Goal: Task Accomplishment & Management: Manage account settings

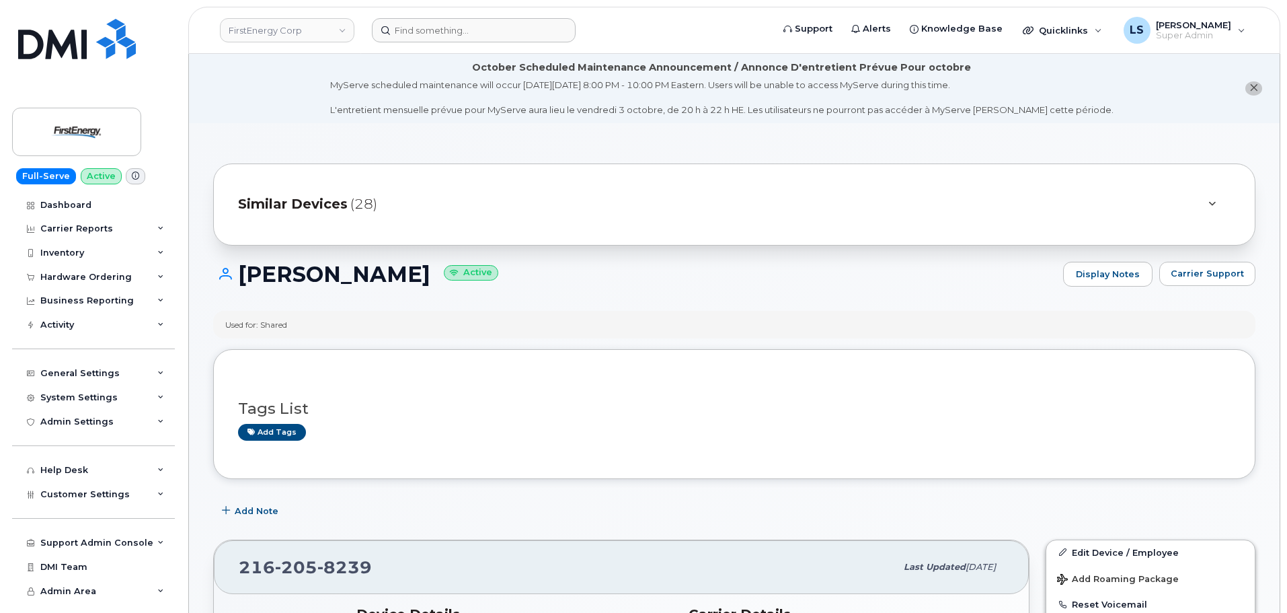
scroll to position [450, 0]
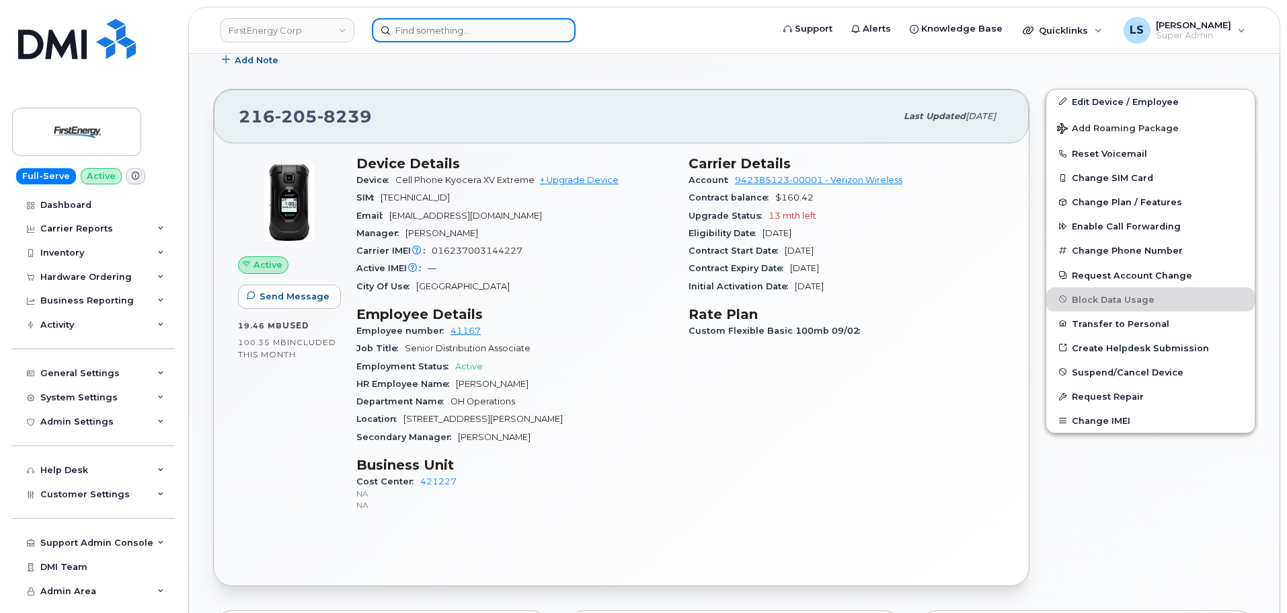
click at [460, 28] on input at bounding box center [474, 30] width 204 height 24
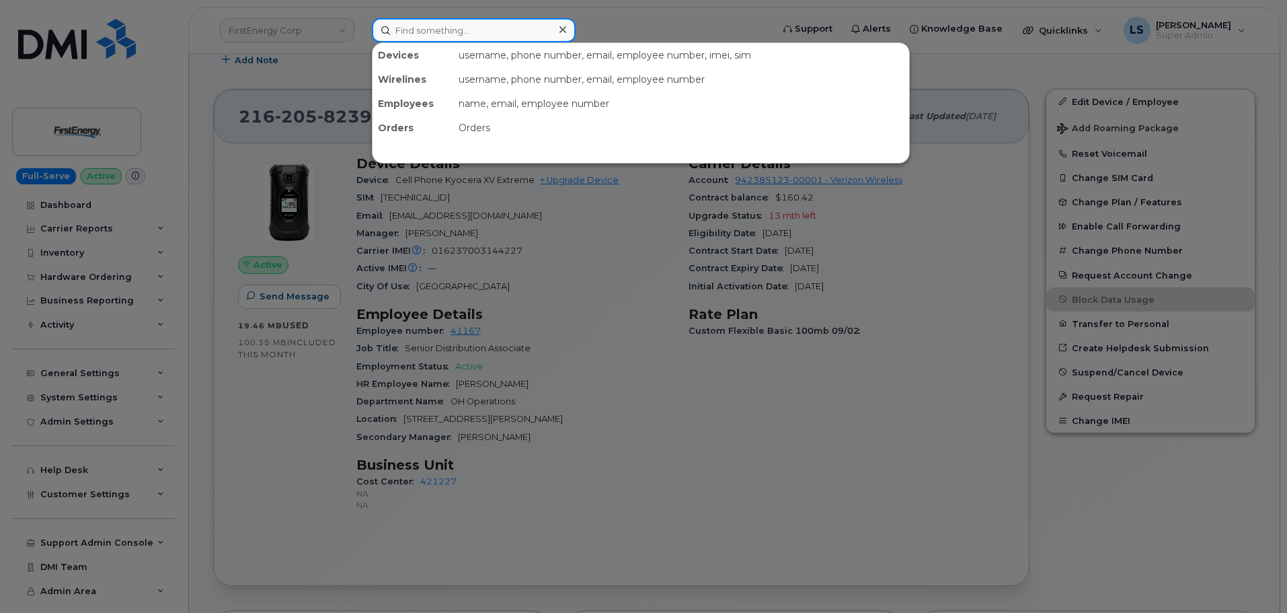
paste input "7865596038"
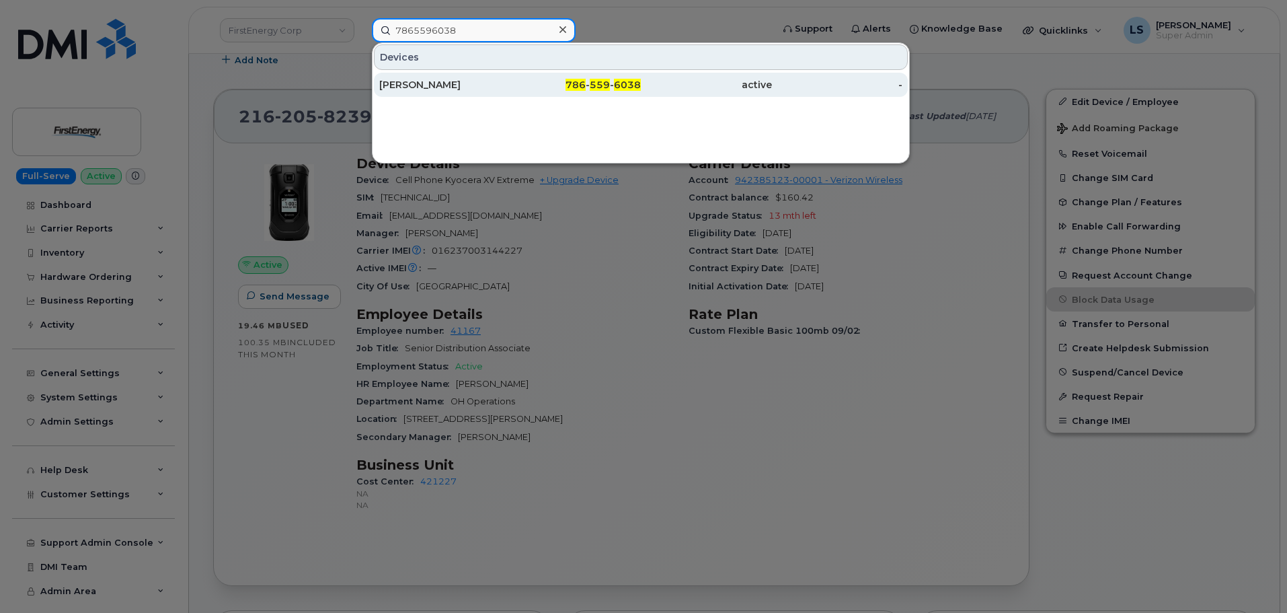
type input "7865596038"
drag, startPoint x: 463, startPoint y: 88, endPoint x: 492, endPoint y: 87, distance: 29.6
click at [463, 89] on div "TIM UNGER" at bounding box center [444, 84] width 131 height 13
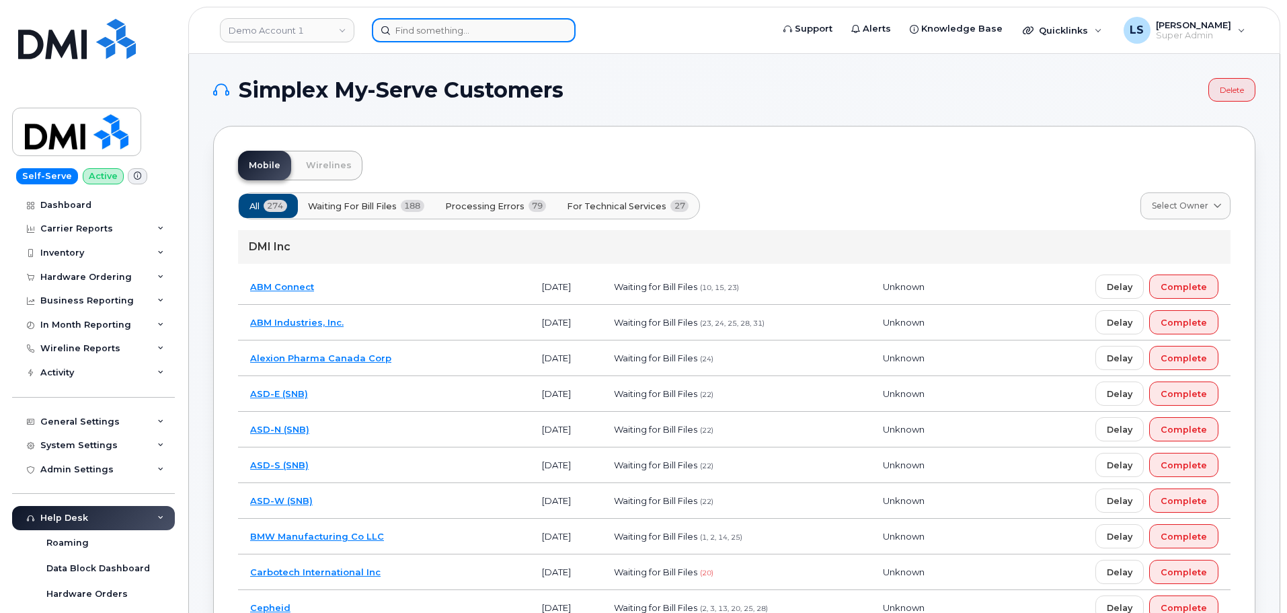
click at [495, 30] on input at bounding box center [474, 30] width 204 height 24
paste input "603-812-7352"
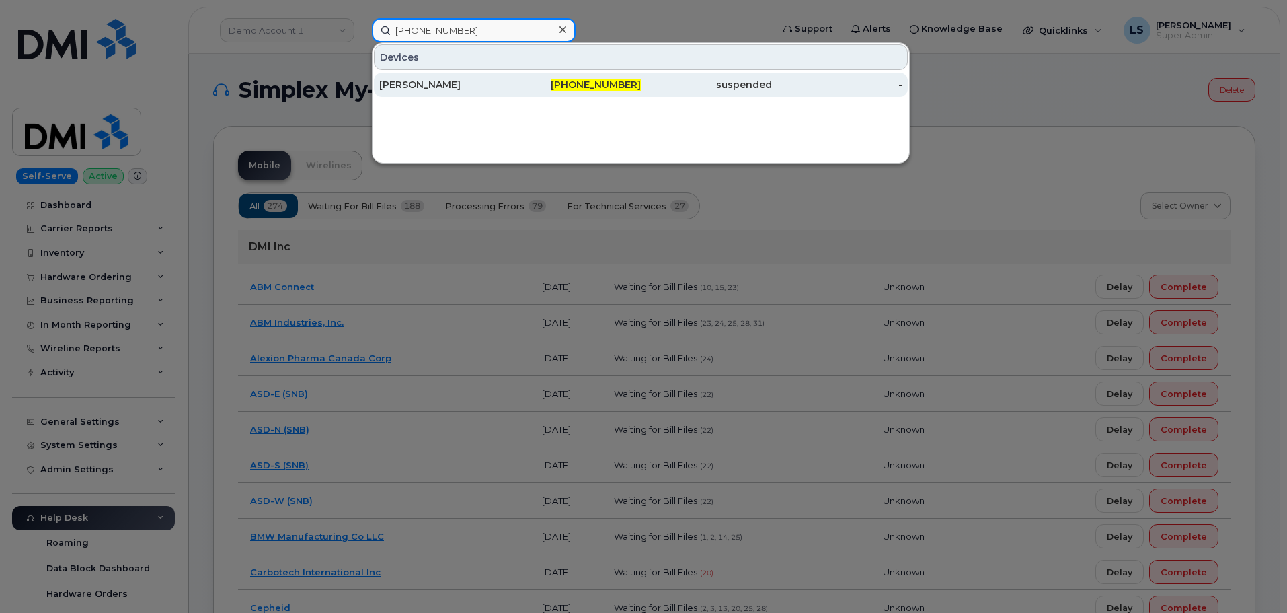
type input "603-812-7352"
click at [543, 85] on div "603-812-7352" at bounding box center [575, 84] width 131 height 13
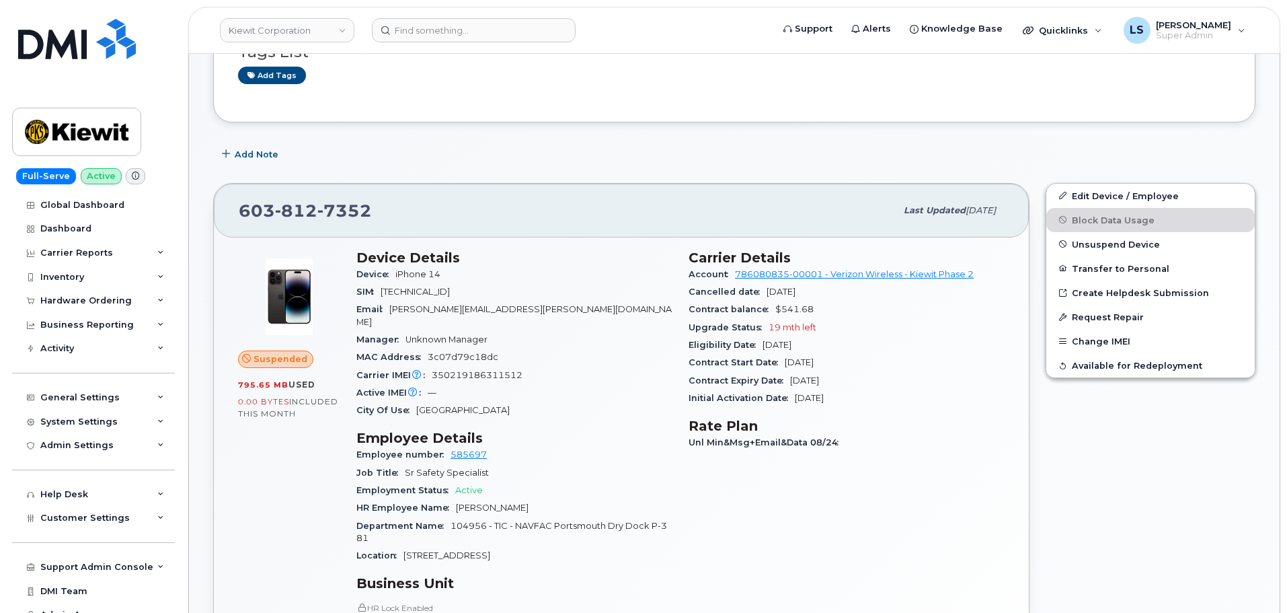
scroll to position [136, 0]
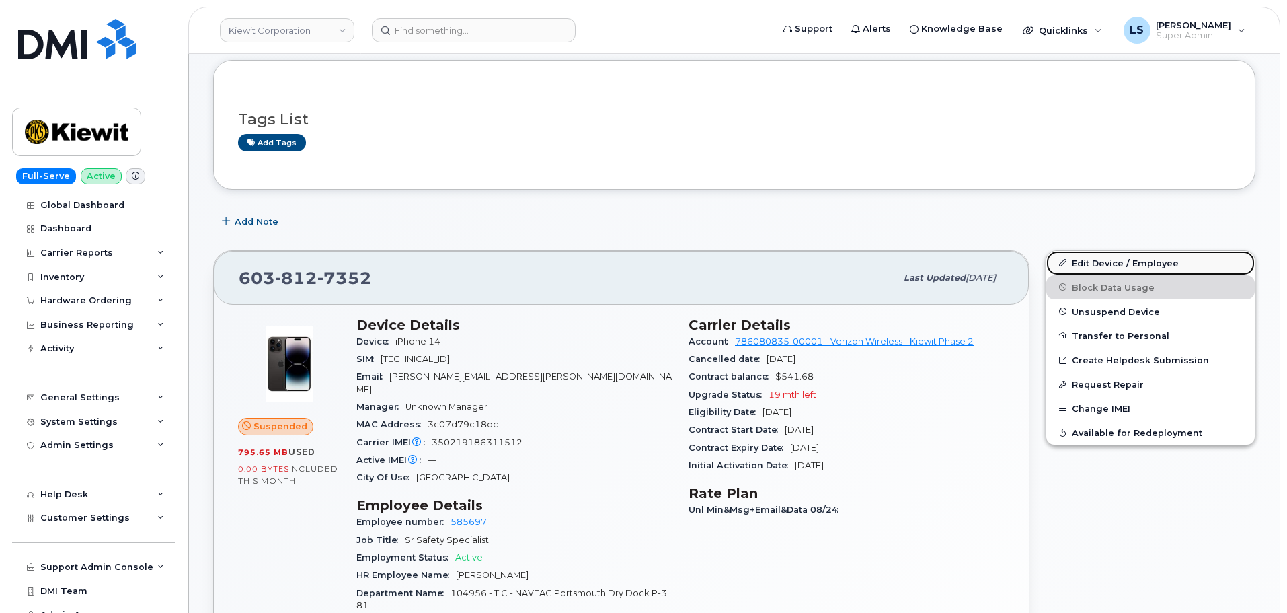
click at [1122, 264] on link "Edit Device / Employee" at bounding box center [1150, 263] width 208 height 24
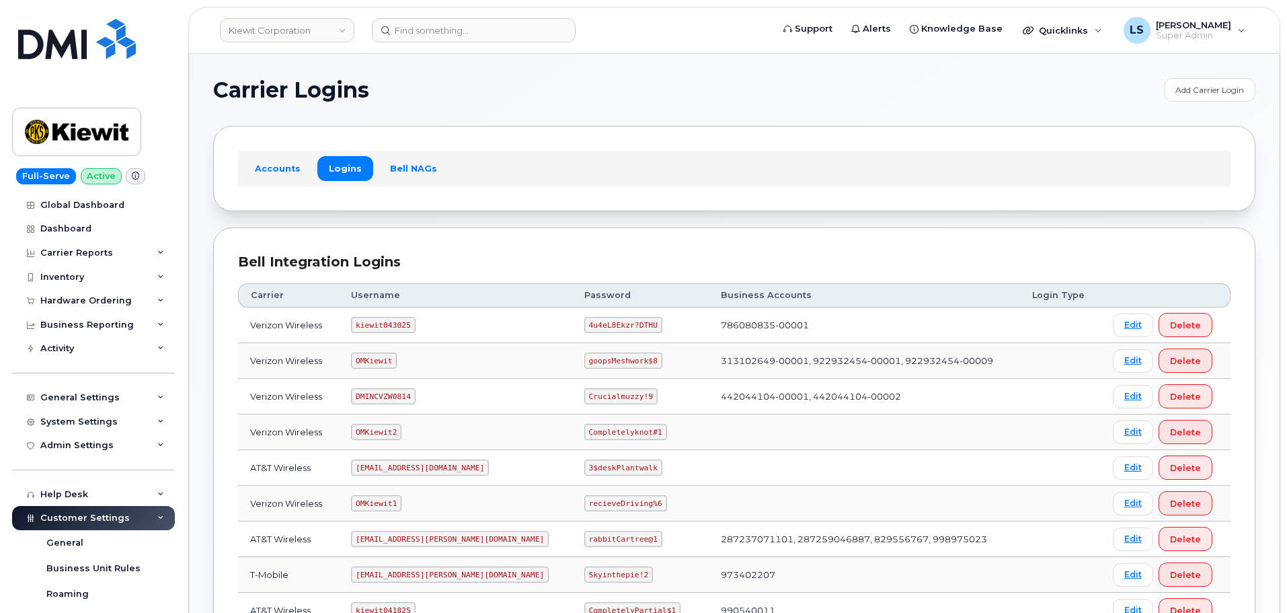
click at [584, 325] on code "4u4eL8Ekzr?DTHU" at bounding box center [623, 325] width 78 height 16
click at [584, 324] on code "4u4eL8Ekzr?DTHU" at bounding box center [623, 325] width 78 height 16
copy code "4u4eL8Ekzr?DTHU"
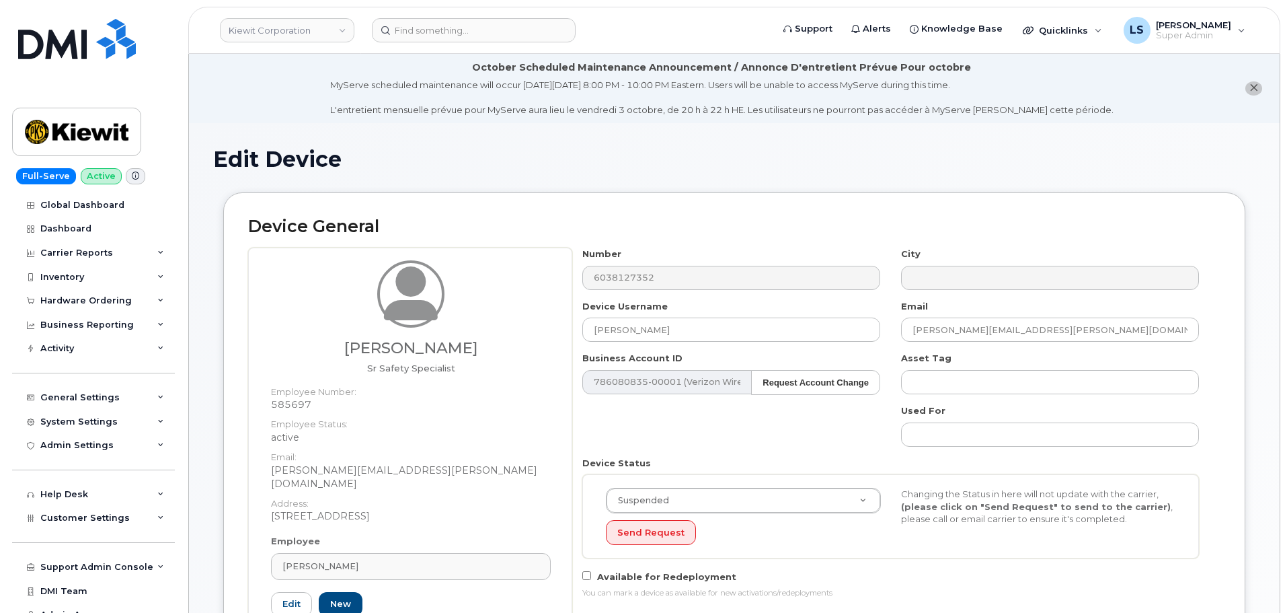
scroll to position [134, 0]
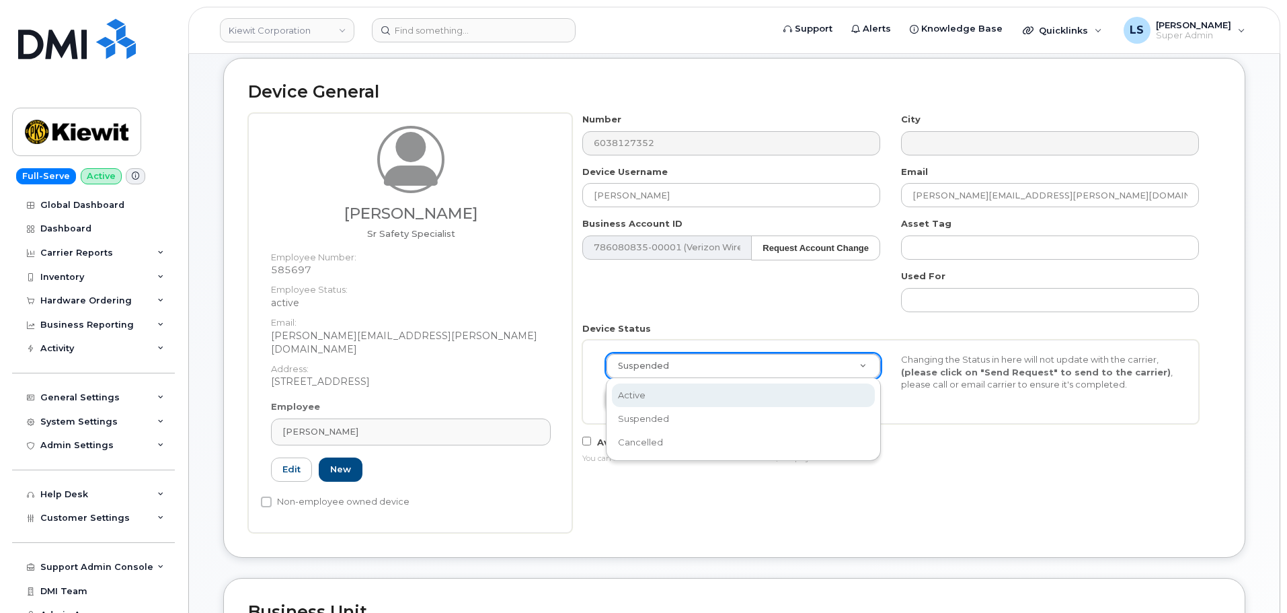
select select "active"
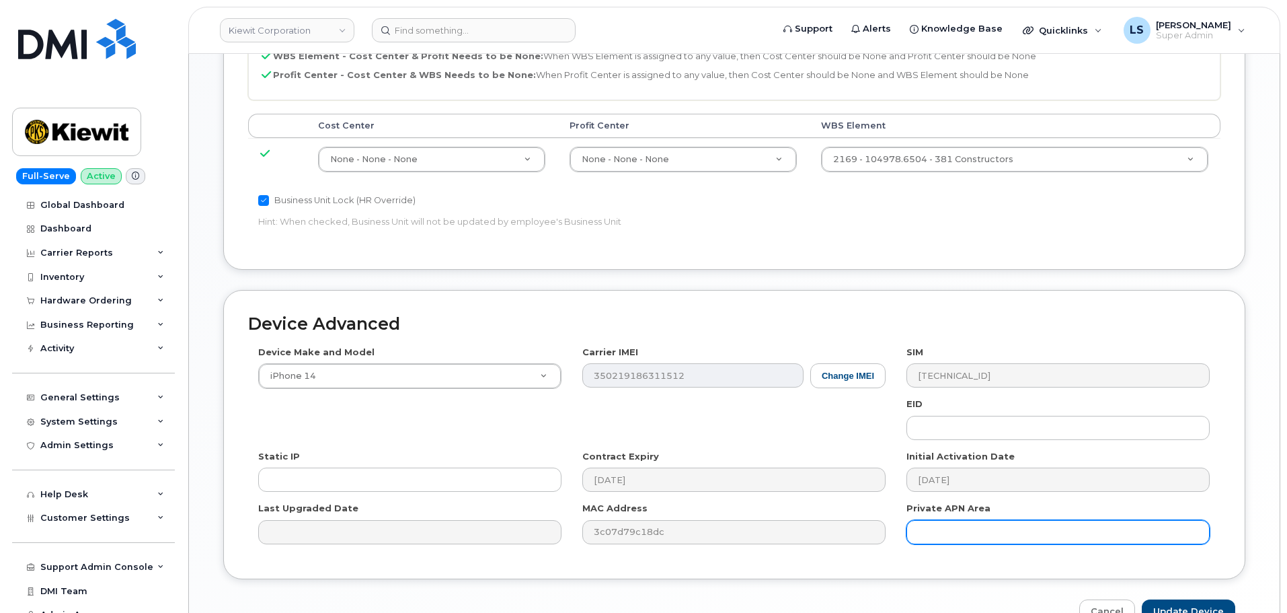
scroll to position [838, 0]
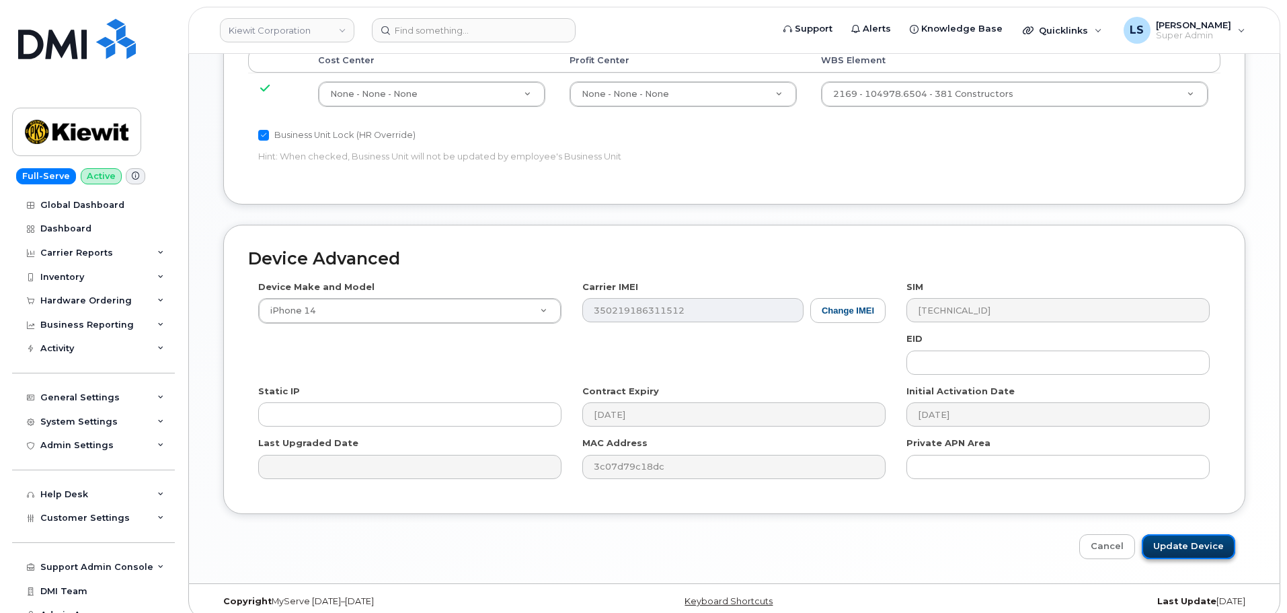
click at [1161, 535] on input "Update Device" at bounding box center [1188, 546] width 93 height 25
type input "Saving..."
